Goal: Task Accomplishment & Management: Use online tool/utility

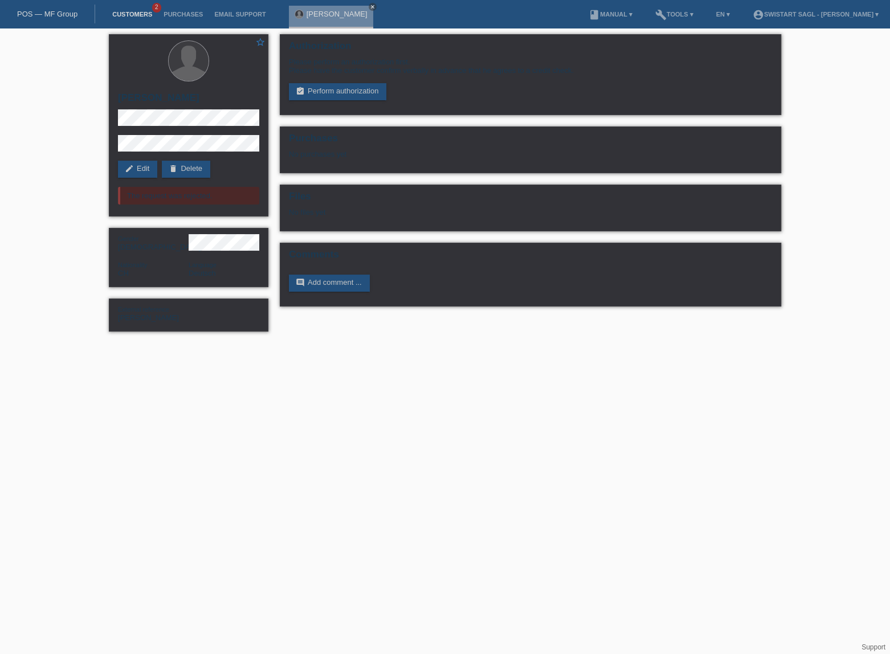
click at [148, 15] on link "Customers" at bounding box center [132, 14] width 51 height 7
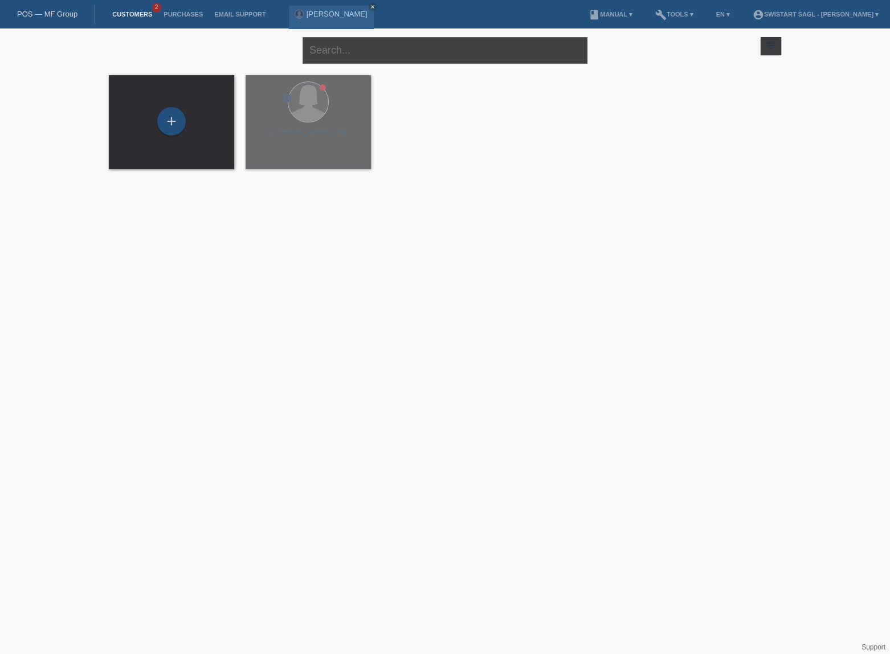
click at [397, 50] on input "text" at bounding box center [444, 50] width 285 height 27
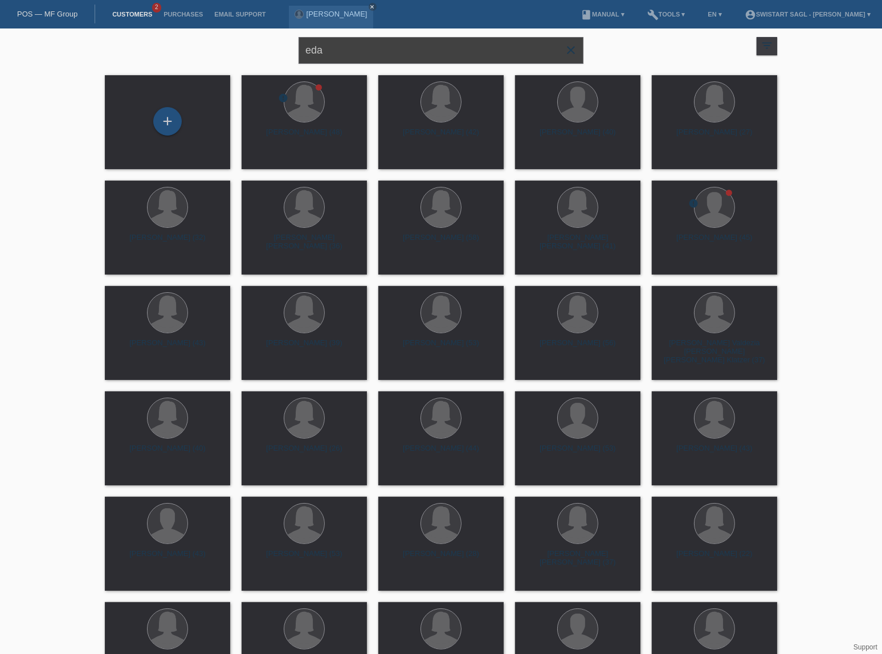
type input "eda"
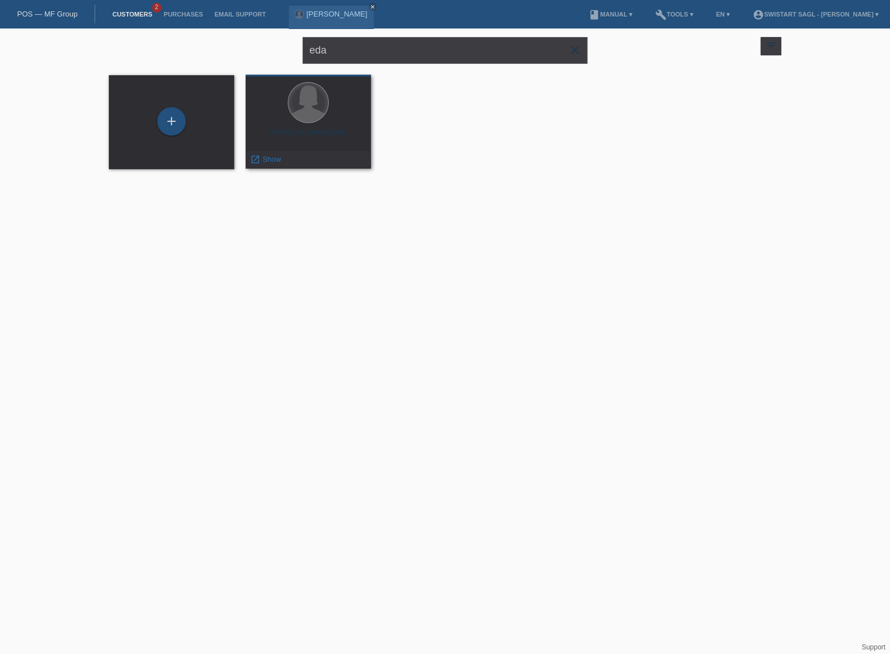
click at [307, 116] on div at bounding box center [308, 103] width 40 height 40
click at [268, 157] on span "Show" at bounding box center [272, 159] width 19 height 9
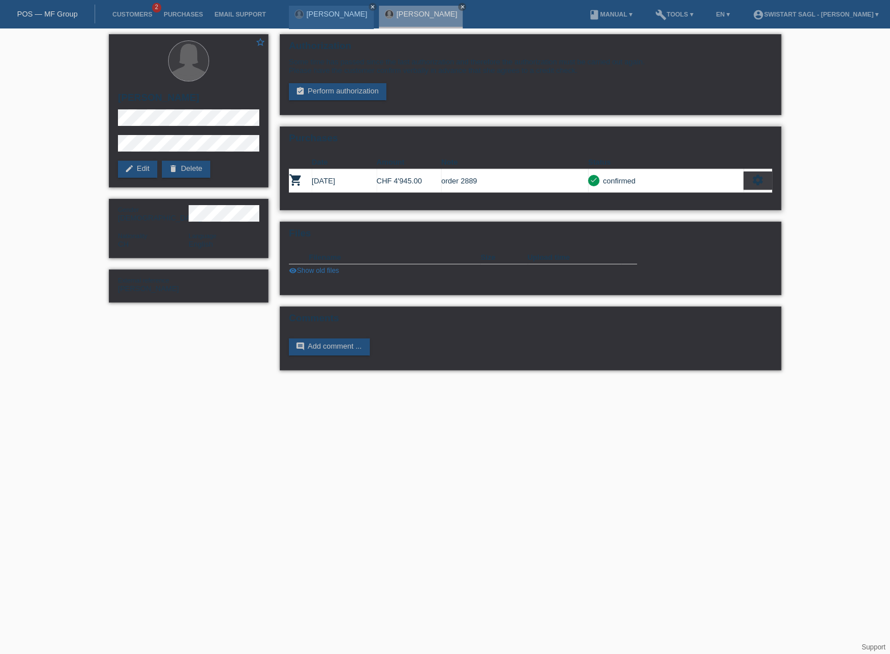
click at [757, 181] on icon "settings" at bounding box center [757, 180] width 13 height 13
click at [308, 270] on link "visibility Show old files" at bounding box center [314, 271] width 50 height 8
click at [582, 382] on html "POS — MF Group Customers 2 Purchases Email Support [PERSON_NAME] close [PERSON_…" at bounding box center [445, 191] width 890 height 382
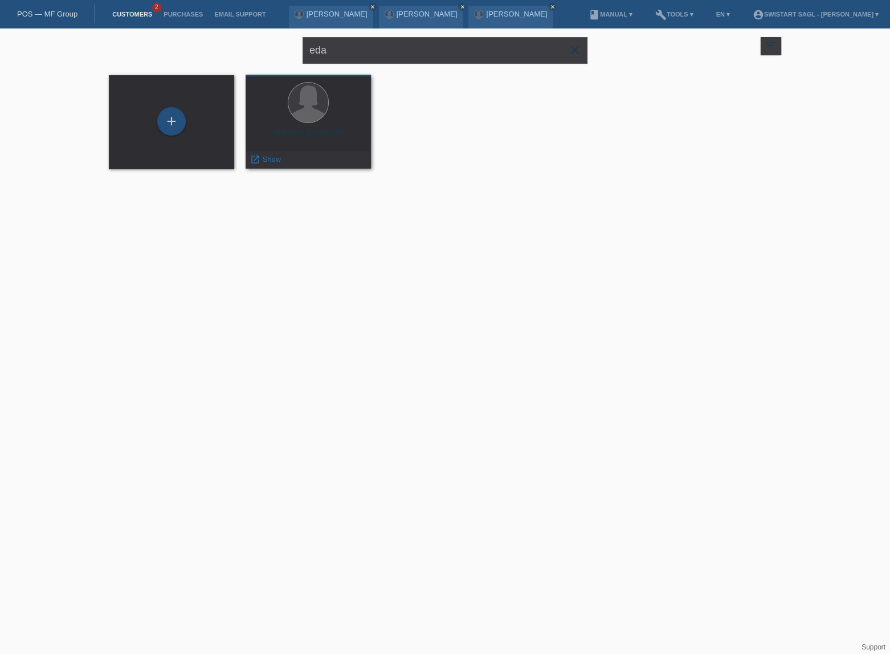
click at [333, 109] on div at bounding box center [308, 103] width 107 height 43
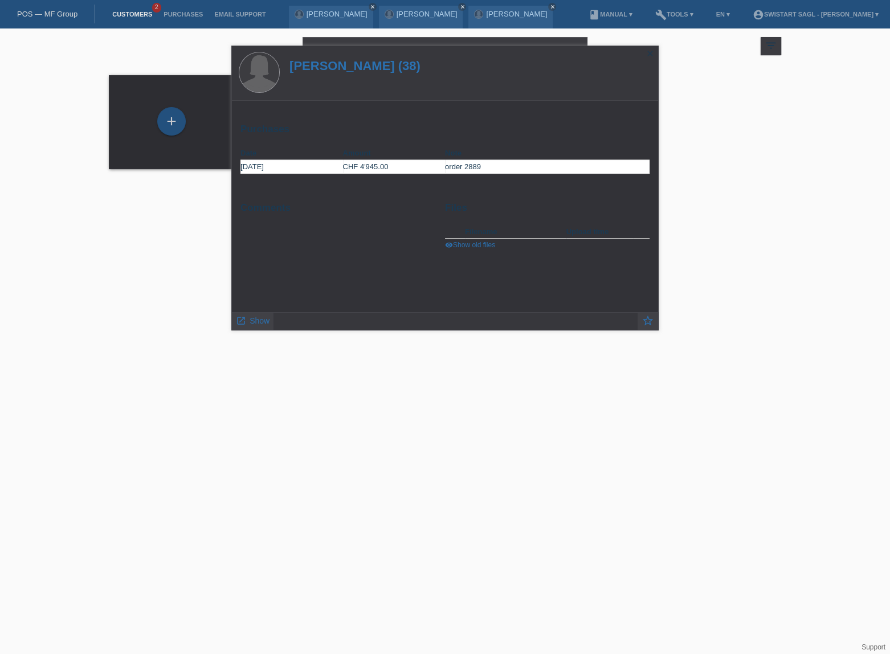
click at [743, 83] on div "+ [PERSON_NAME] (38) launch Show" at bounding box center [445, 121] width 684 height 105
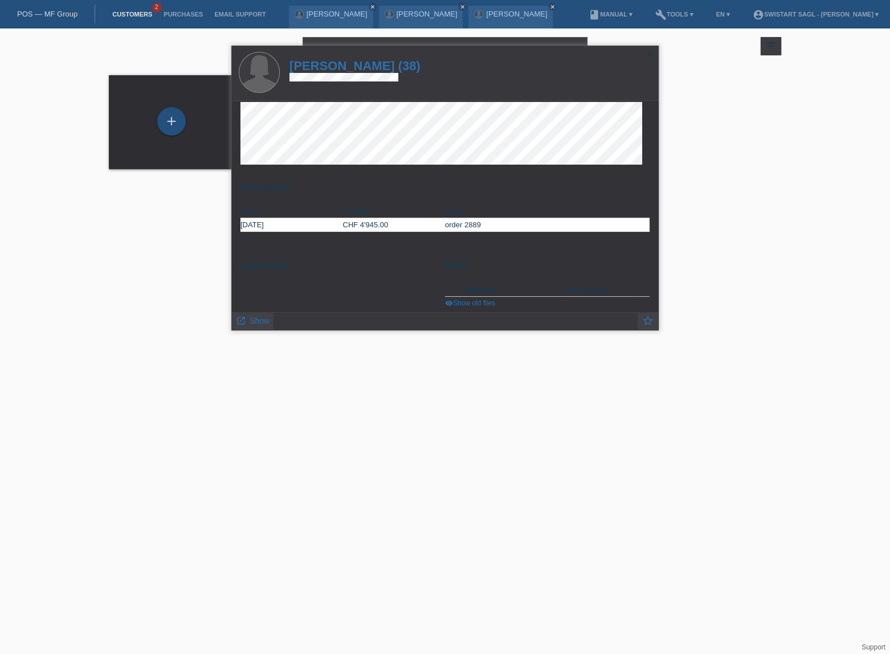
scroll to position [9, 0]
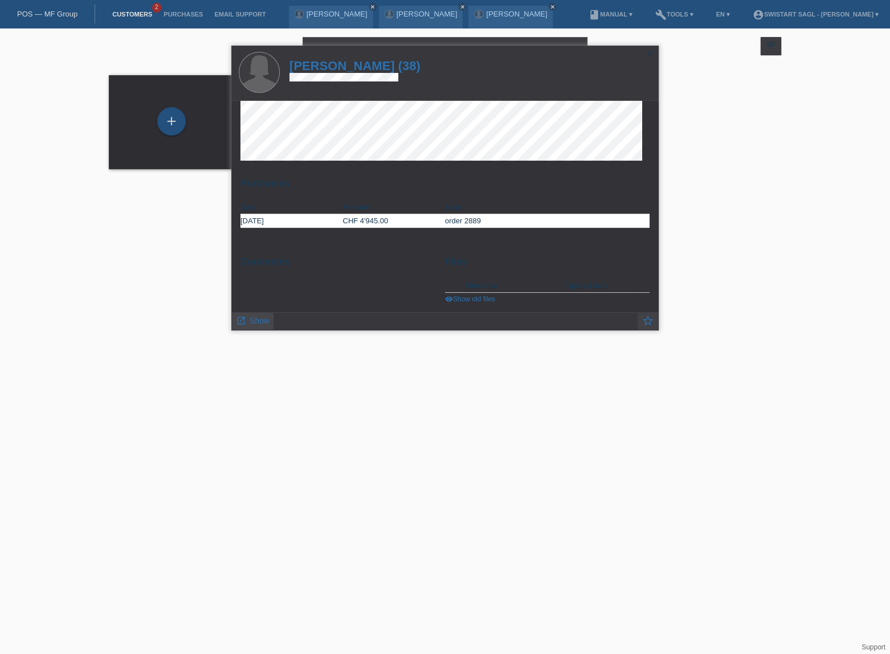
click at [252, 322] on span "Show" at bounding box center [259, 320] width 20 height 9
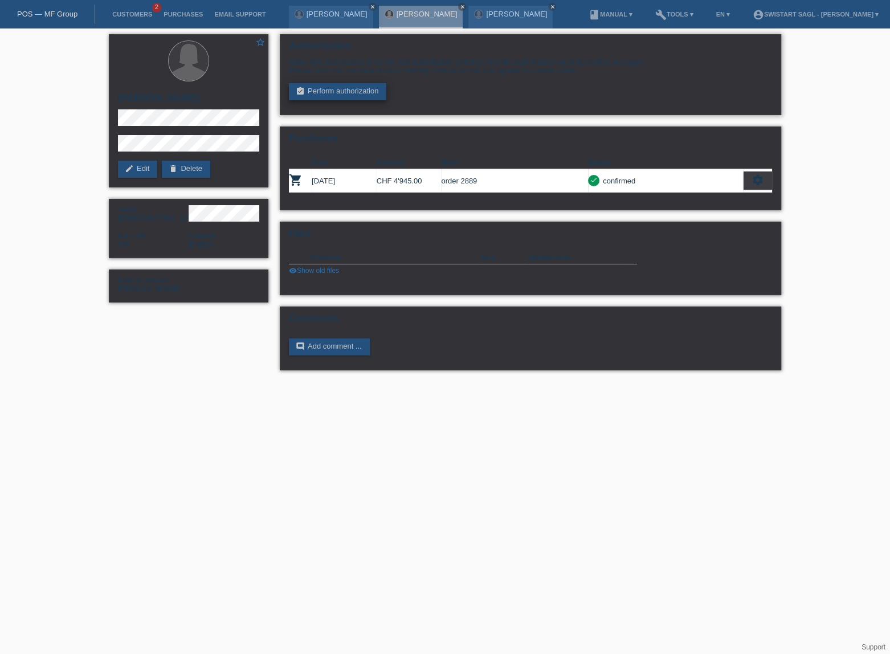
click at [369, 94] on link "assignment_turned_in Perform authorization" at bounding box center [337, 91] width 97 height 17
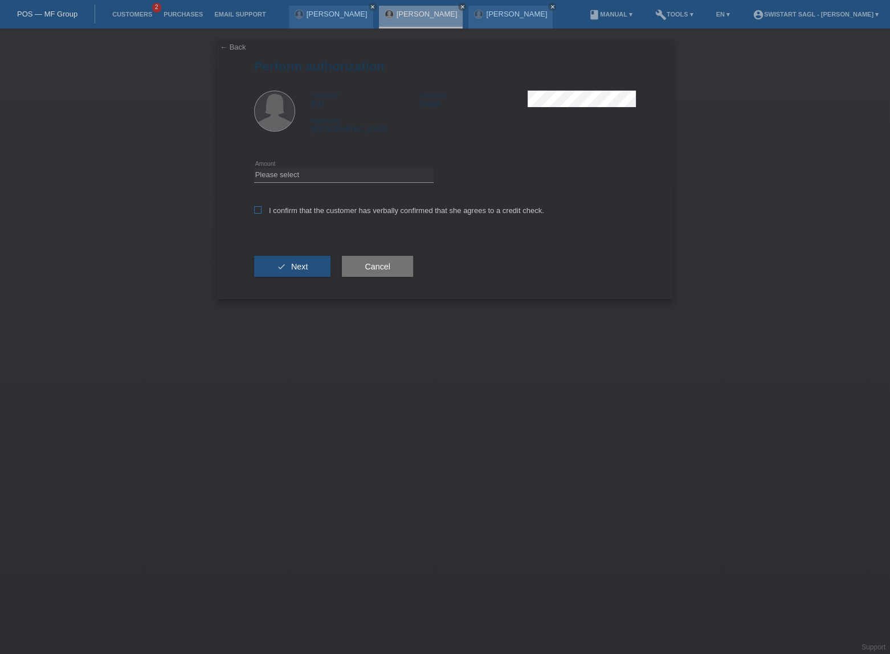
click at [272, 207] on label "I confirm that the customer has verbally confirmed that she agrees to a credit …" at bounding box center [399, 210] width 290 height 9
click at [261, 207] on input "I confirm that the customer has verbally confirmed that she agrees to a credit …" at bounding box center [257, 209] width 7 height 7
checkbox input "true"
click at [289, 177] on select "Please select CHF 1.00 - CHF 499.00 CHF 500.00 - CHF 1'999.00 CHF 2'000.00 - CH…" at bounding box center [343, 175] width 179 height 14
select select "3"
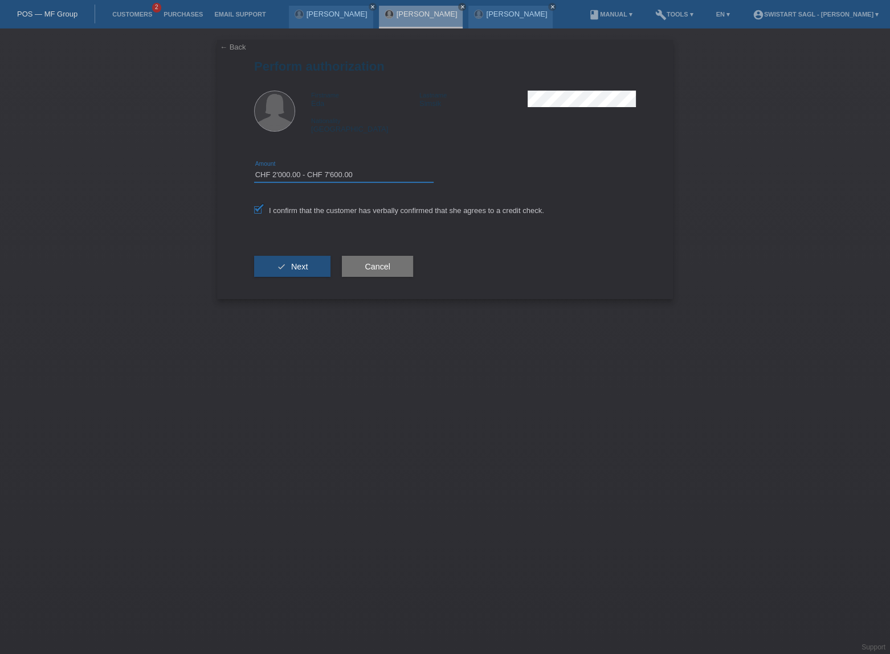
click at [254, 168] on select "Please select CHF 1.00 - CHF 499.00 CHF 500.00 - CHF 1'999.00 CHF 2'000.00 - CH…" at bounding box center [343, 175] width 179 height 14
click at [290, 269] on button "check Next" at bounding box center [292, 267] width 76 height 22
